Goal: Transaction & Acquisition: Book appointment/travel/reservation

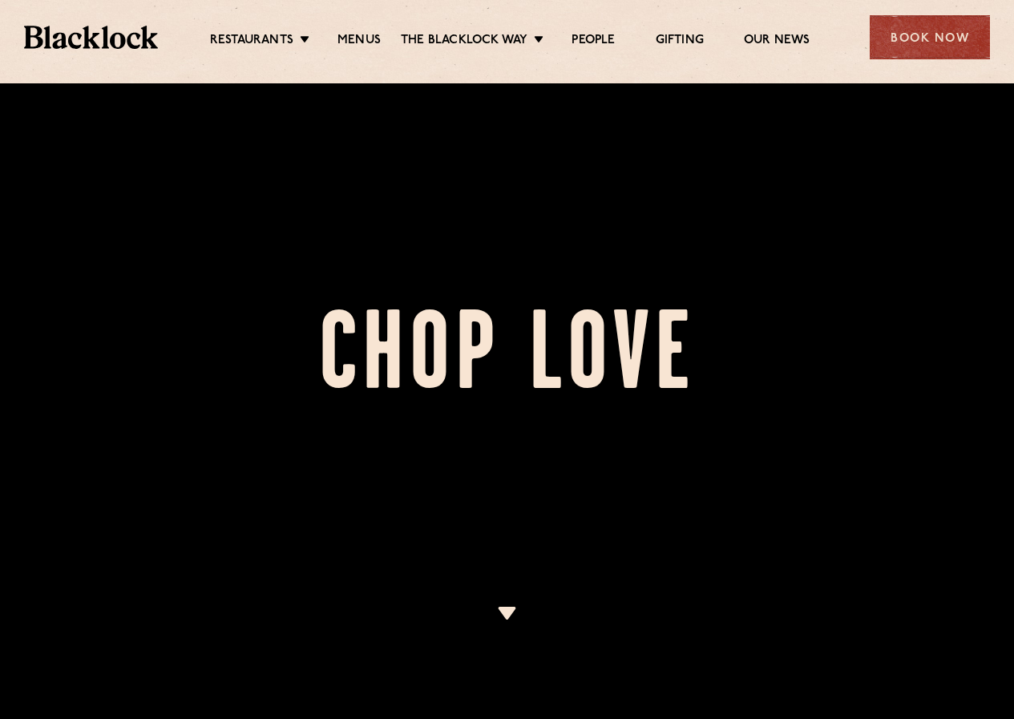
scroll to position [321, 0]
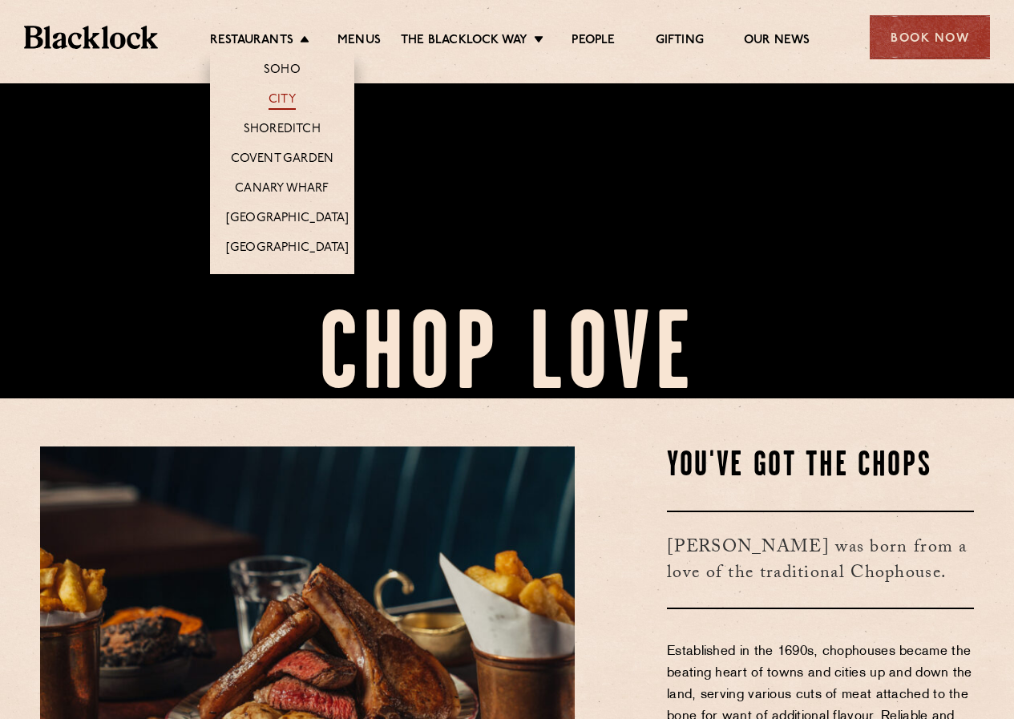
click at [284, 99] on link "City" at bounding box center [281, 101] width 27 height 18
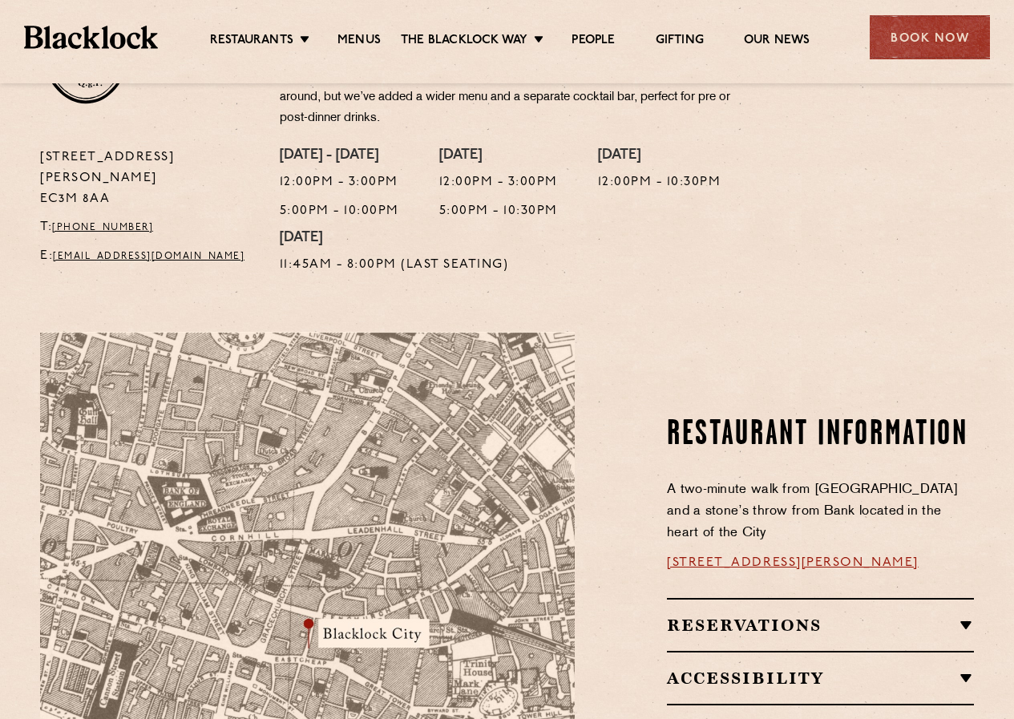
scroll to position [801, 0]
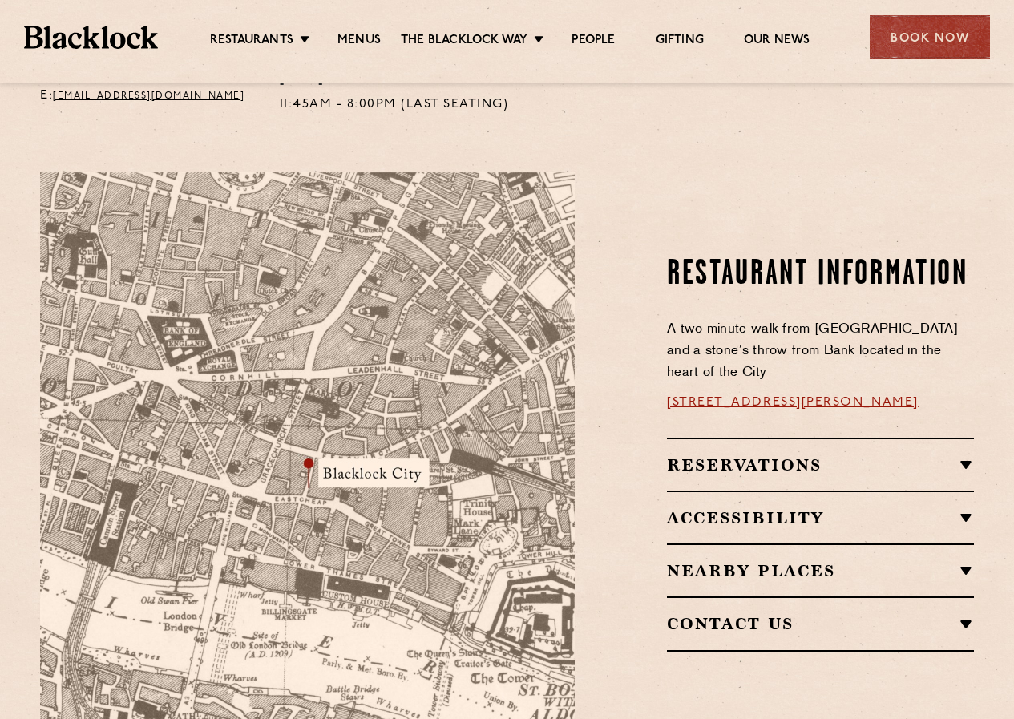
click at [970, 455] on h2 "Reservations" at bounding box center [820, 464] width 307 height 19
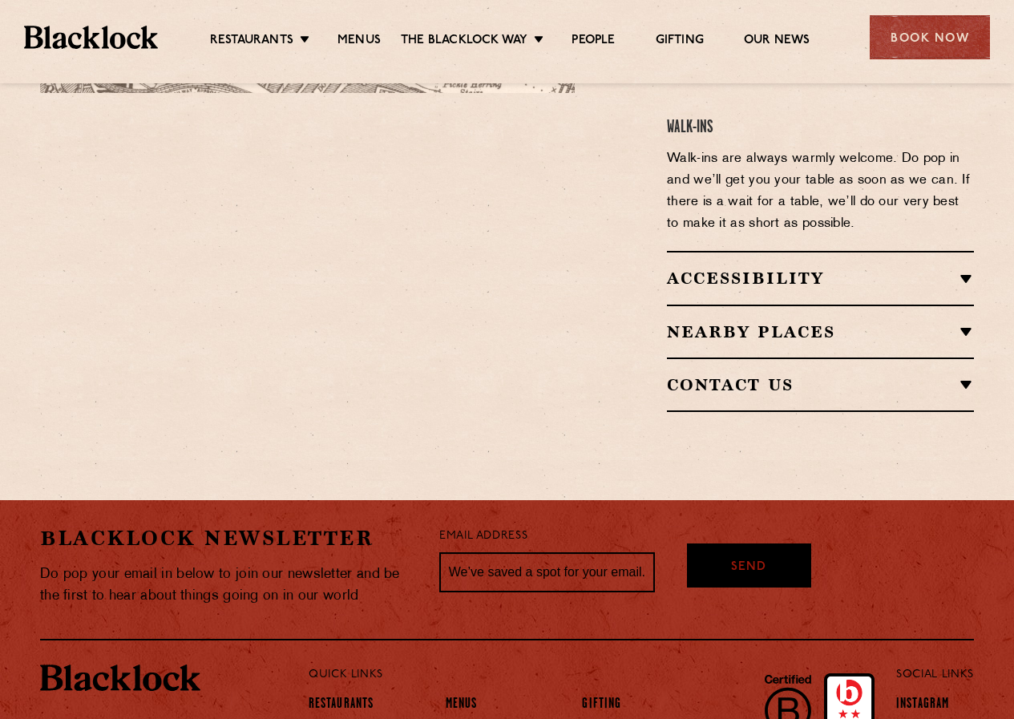
scroll to position [962, 0]
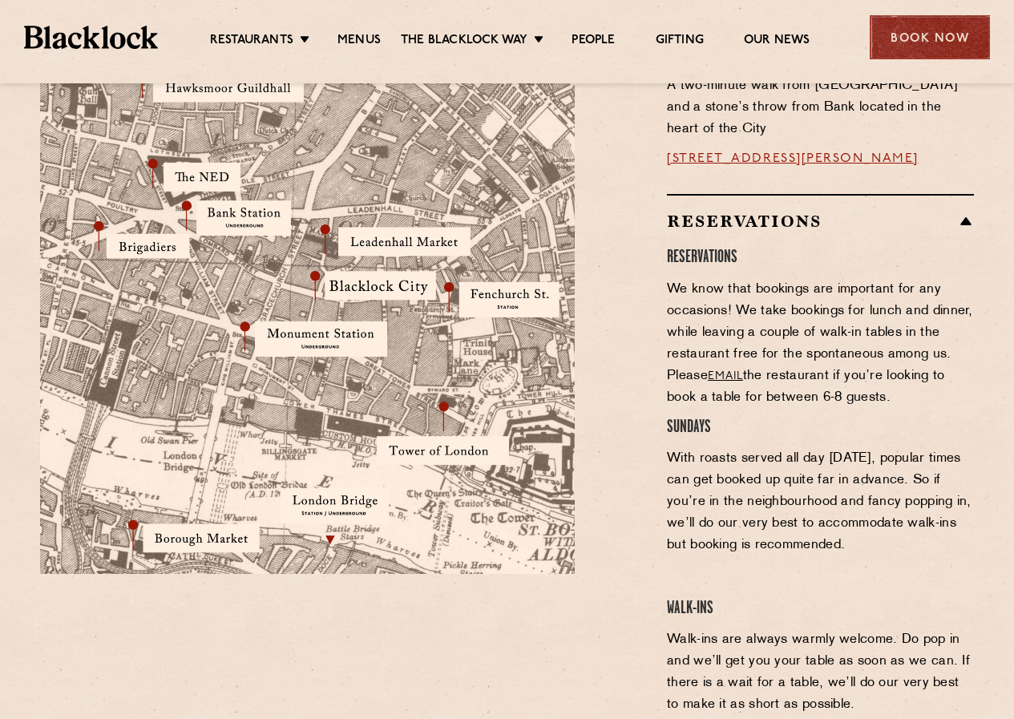
click at [918, 46] on div "Book Now" at bounding box center [930, 37] width 120 height 44
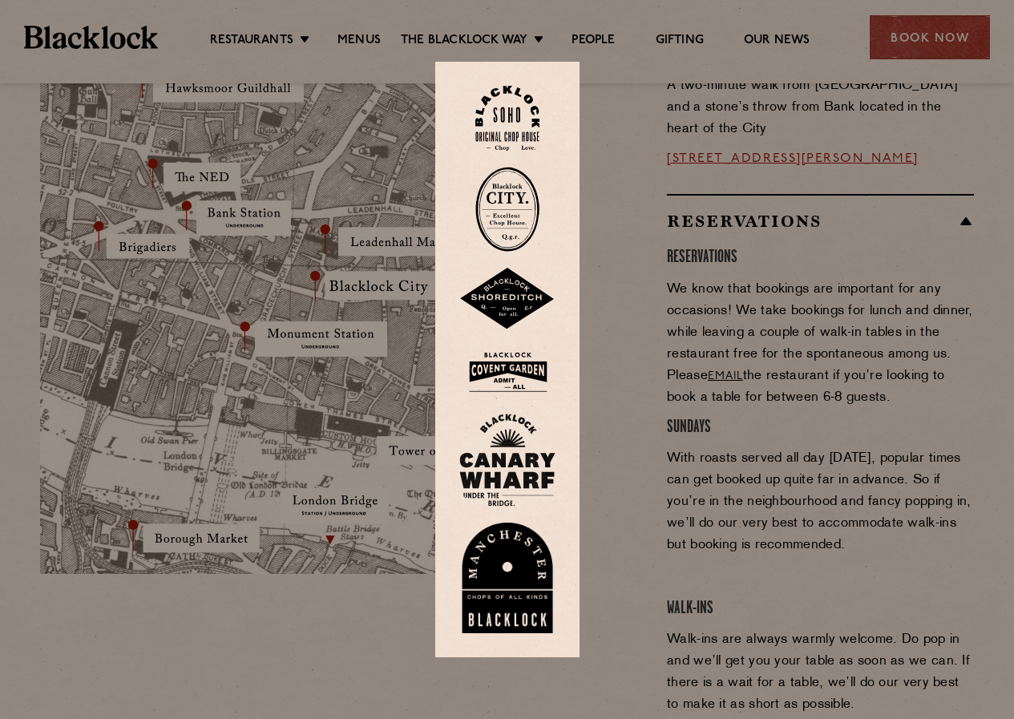
click at [522, 204] on img at bounding box center [507, 209] width 64 height 85
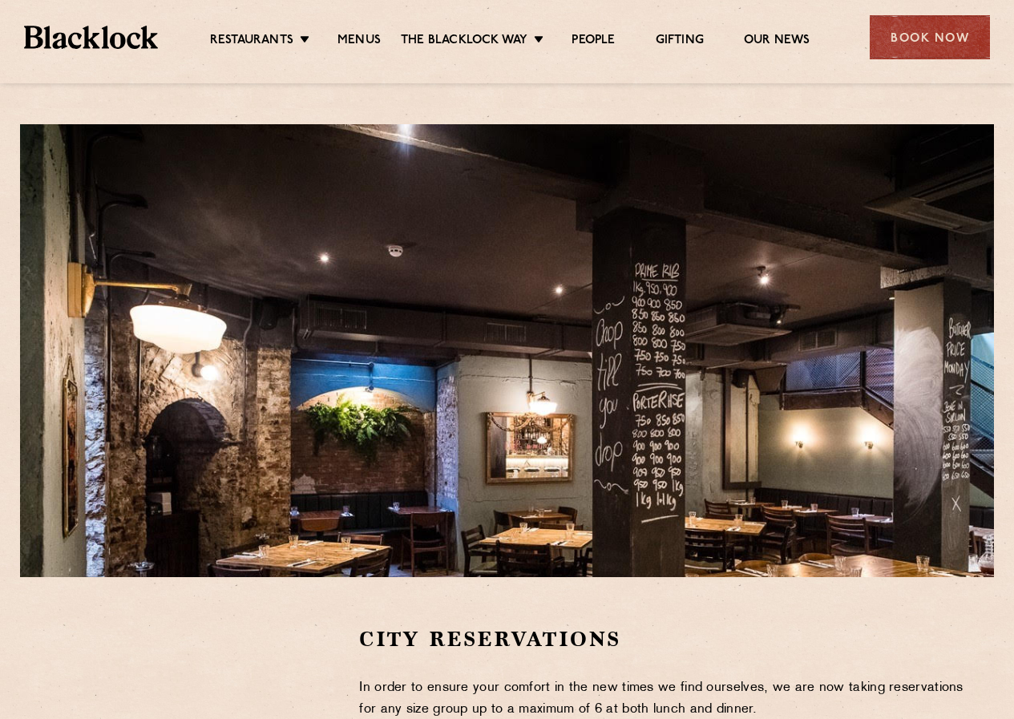
scroll to position [240, 0]
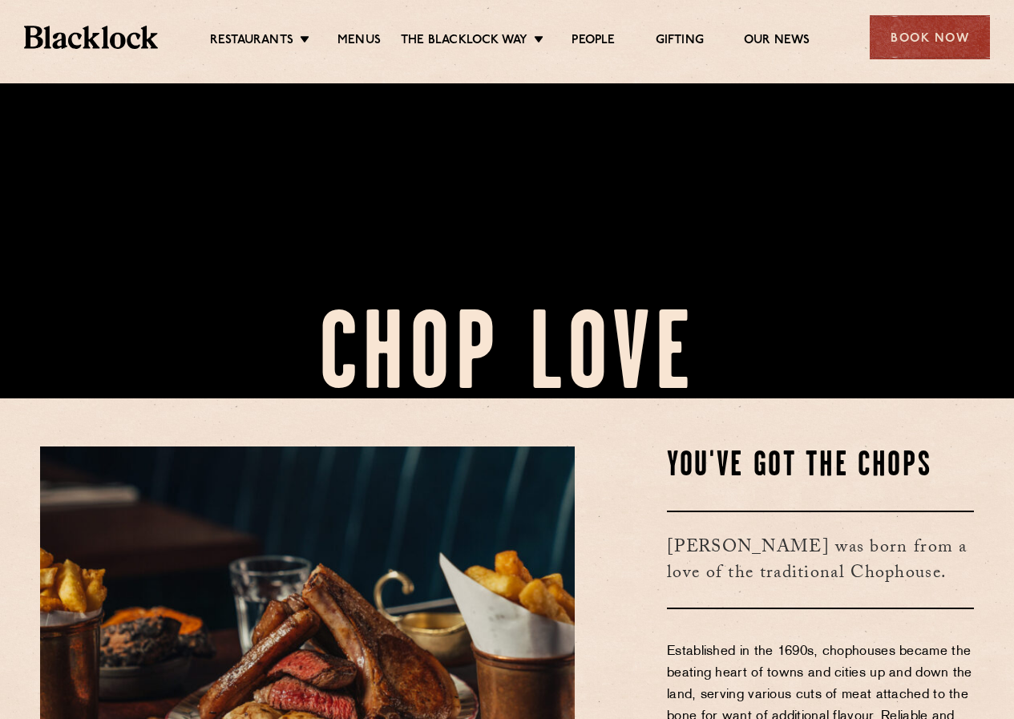
scroll to position [481, 0]
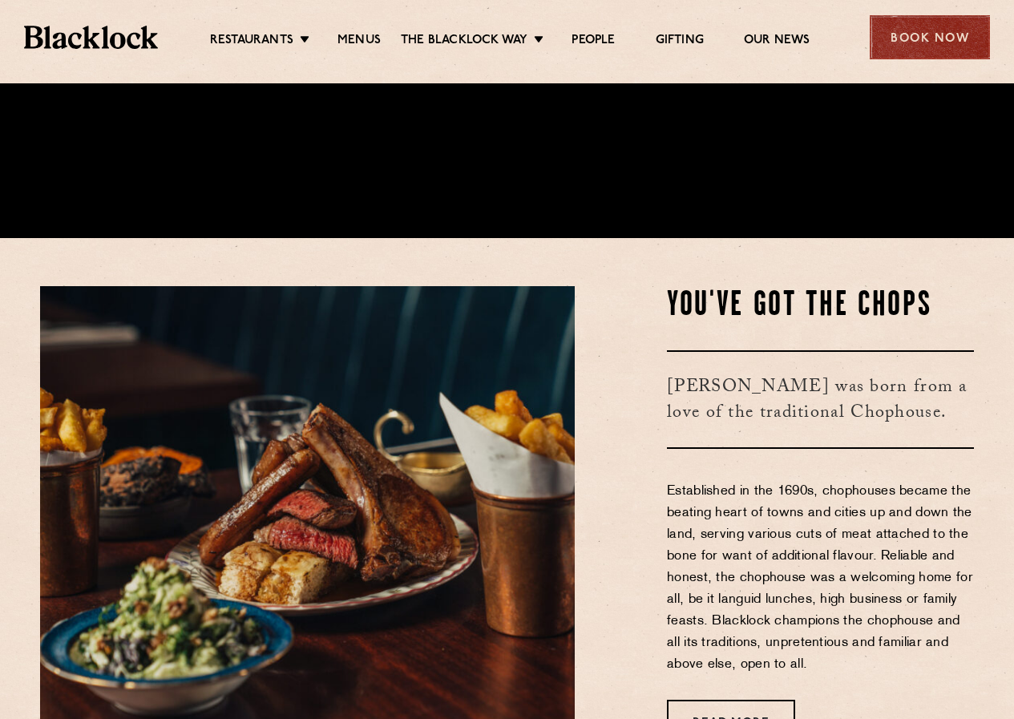
click at [923, 30] on div "Book Now" at bounding box center [930, 37] width 120 height 44
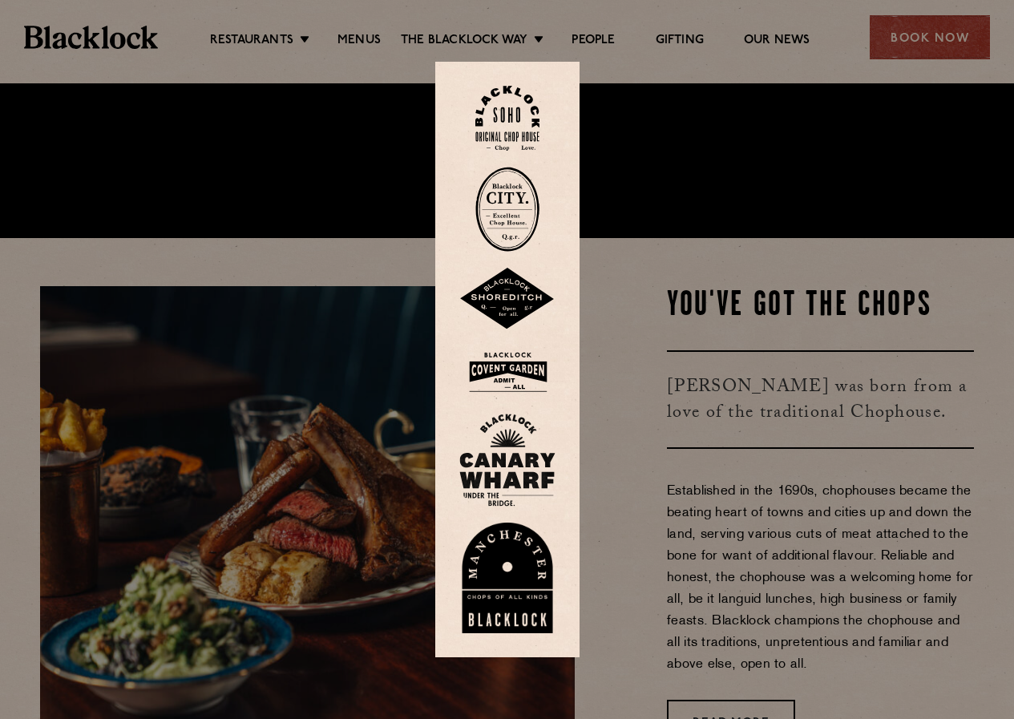
click at [510, 192] on img at bounding box center [507, 209] width 64 height 85
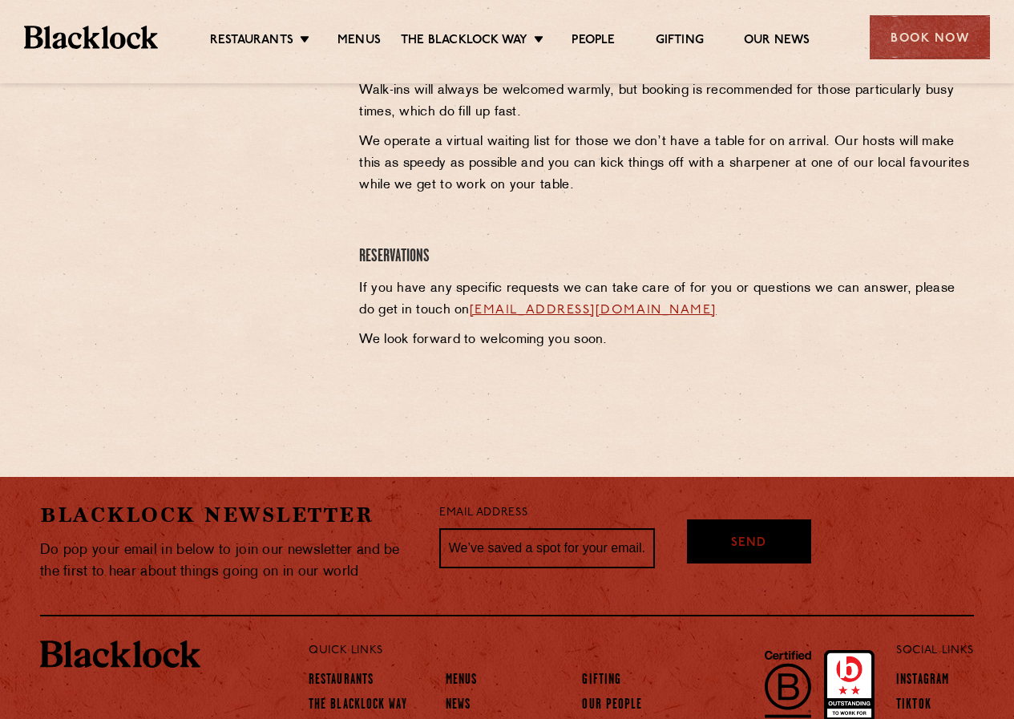
scroll to position [827, 0]
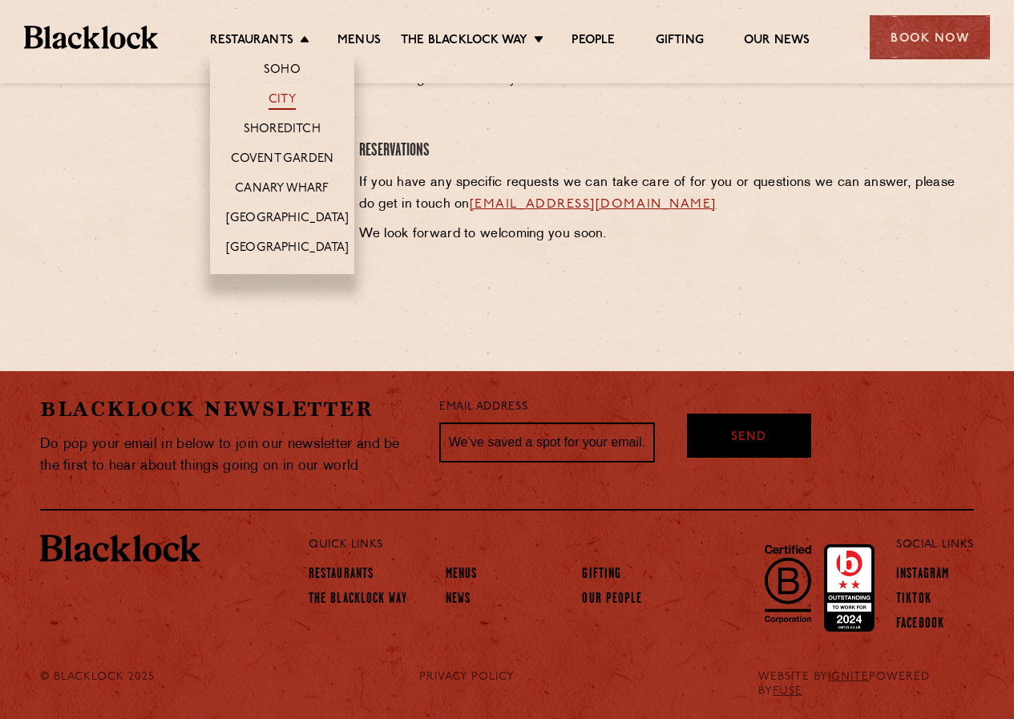
click at [276, 95] on link "City" at bounding box center [281, 101] width 27 height 18
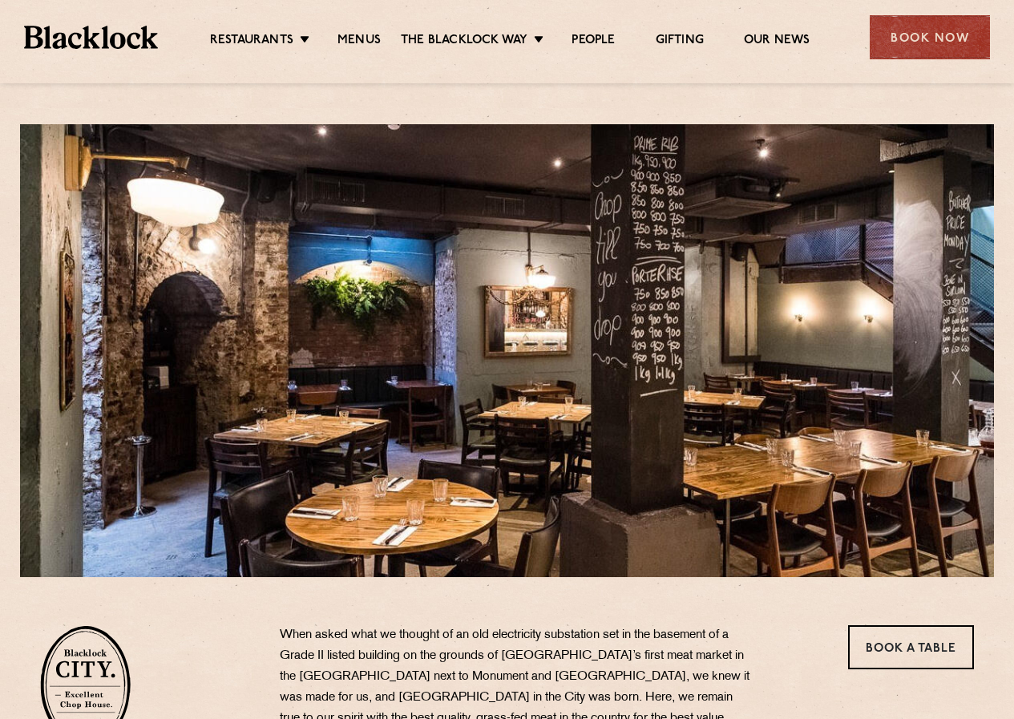
scroll to position [321, 0]
